Goal: Communication & Community: Answer question/provide support

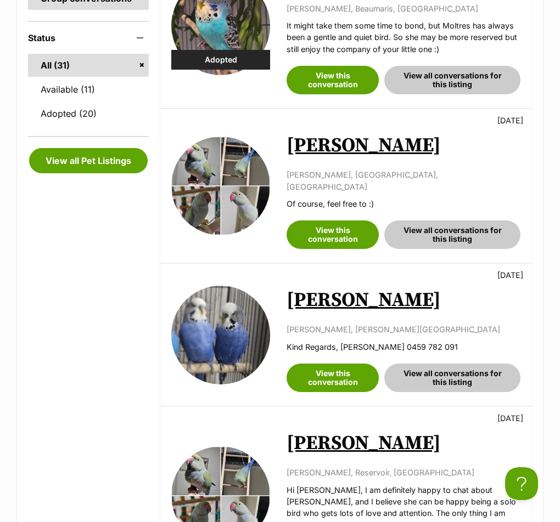
scroll to position [384, 0]
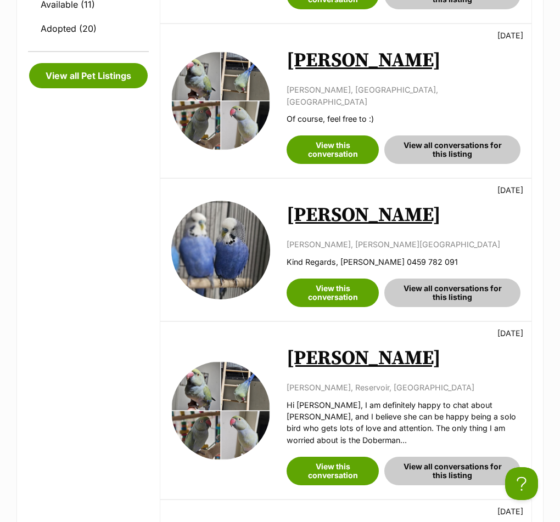
click at [309, 54] on link "[PERSON_NAME]" at bounding box center [363, 60] width 154 height 25
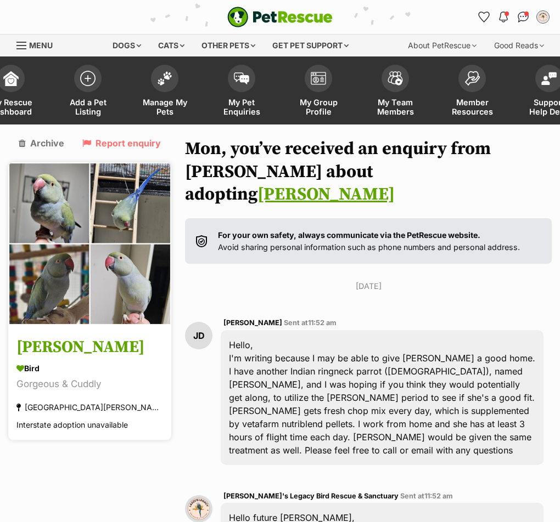
click at [41, 356] on h3 "[PERSON_NAME]" at bounding box center [89, 348] width 147 height 25
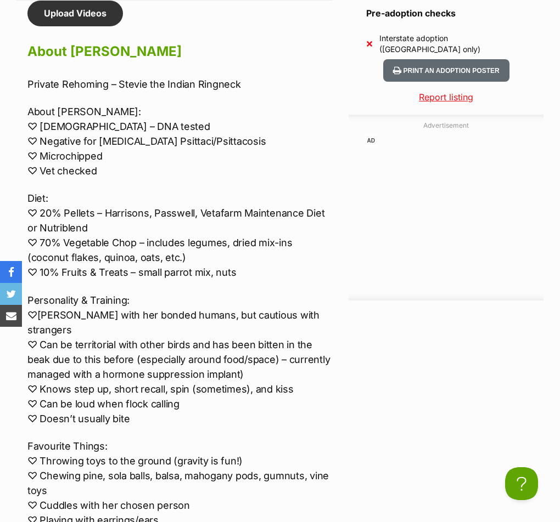
scroll to position [1317, 0]
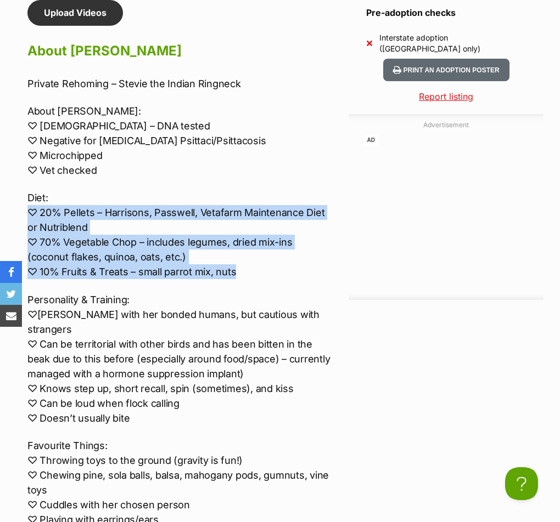
drag, startPoint x: 58, startPoint y: 201, endPoint x: 14, endPoint y: 178, distance: 49.8
click at [325, 438] on p "Favourite Things: ♡ Throwing toys to the ground (gravity is fun!) ♡ Chewing pin…" at bounding box center [179, 490] width 305 height 104
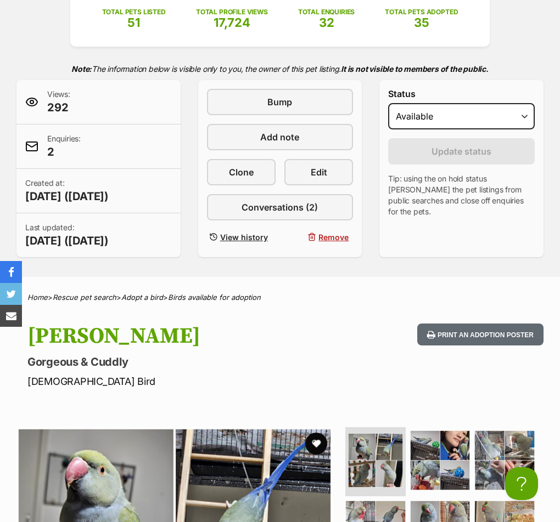
scroll to position [0, 0]
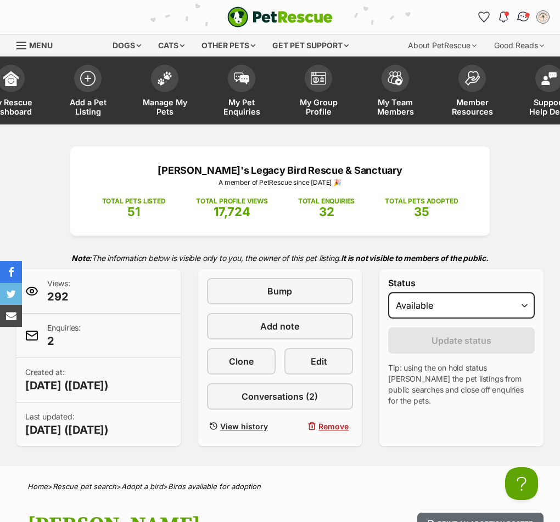
click at [526, 18] on img "Conversations" at bounding box center [523, 17] width 15 height 14
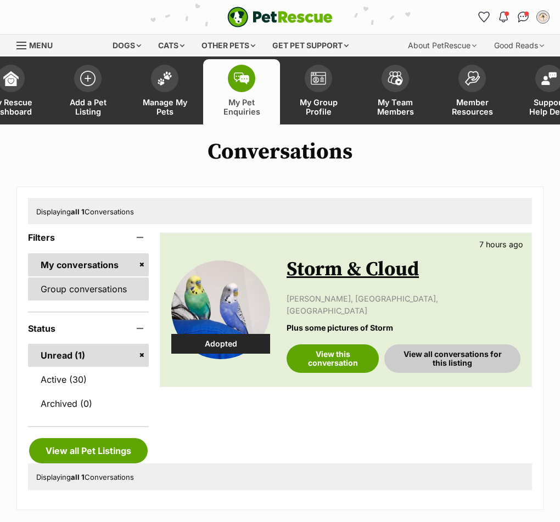
click at [103, 290] on link "Group conversations" at bounding box center [88, 289] width 121 height 23
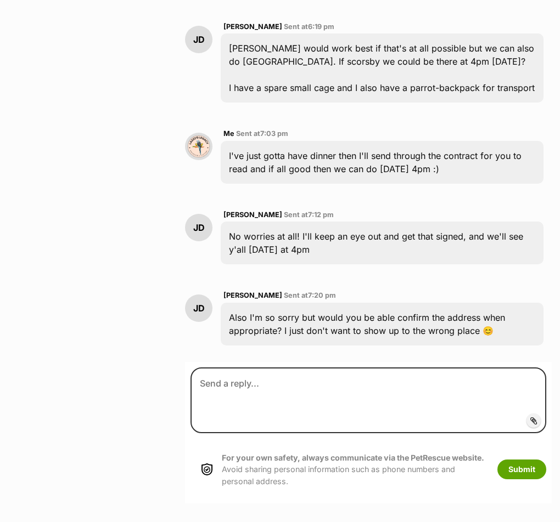
scroll to position [2182, 0]
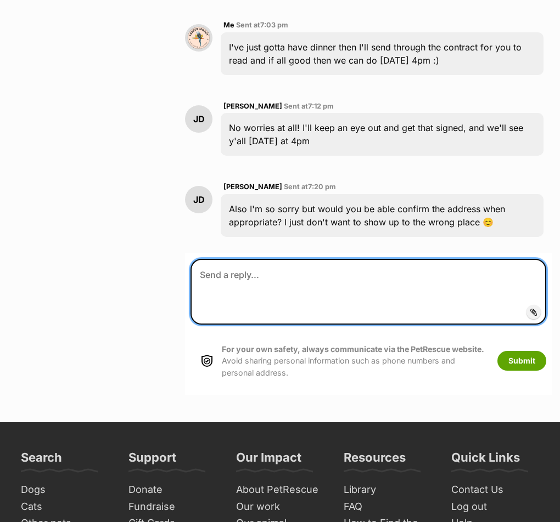
click at [531, 270] on textarea at bounding box center [368, 292] width 356 height 66
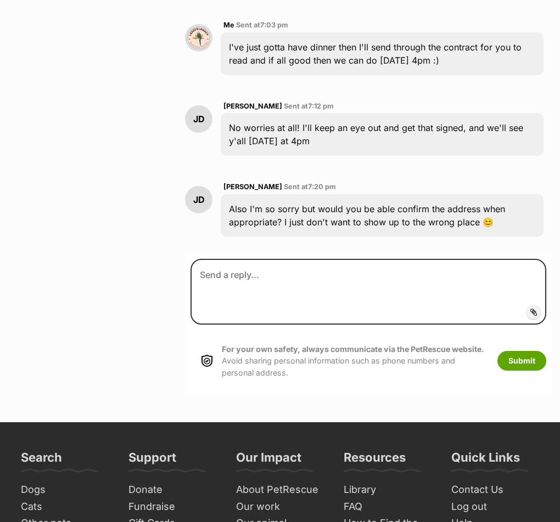
click at [542, 308] on span "Add attachment" at bounding box center [571, 312] width 59 height 9
click at [0, 0] on input "Add attachment" at bounding box center [0, 0] width 0 height 0
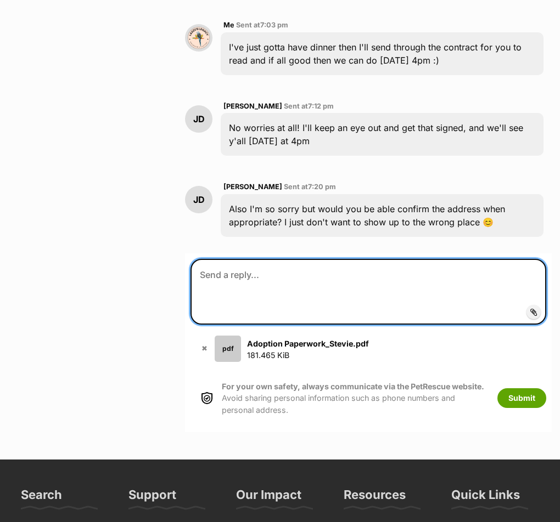
click at [341, 259] on textarea at bounding box center [368, 292] width 356 height 66
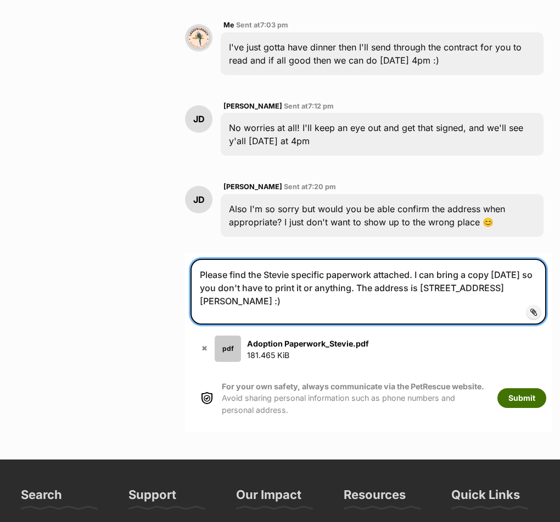
type textarea "Please find the Stevie specific paperwork attached. I can bring a copy tomorrow…"
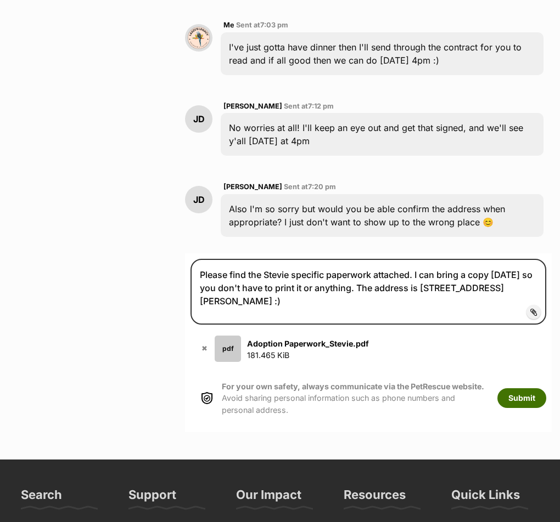
click at [524, 388] on button "Submit" at bounding box center [521, 398] width 49 height 20
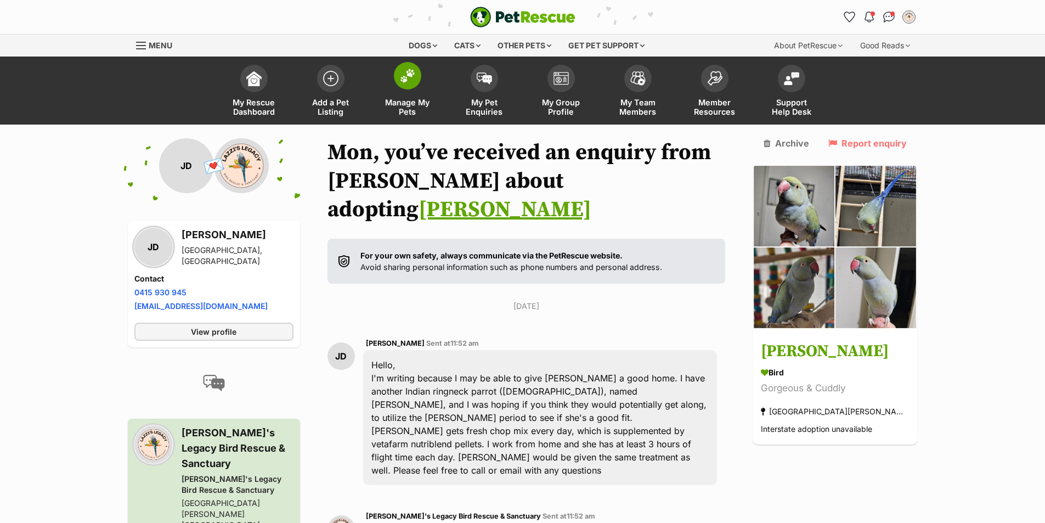
click at [412, 91] on link "Manage My Pets" at bounding box center [407, 91] width 77 height 65
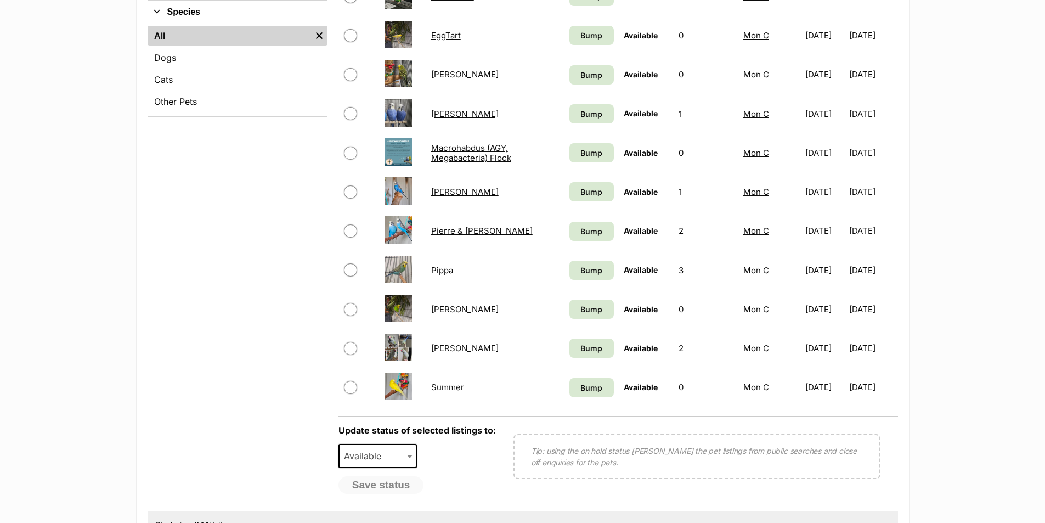
scroll to position [549, 0]
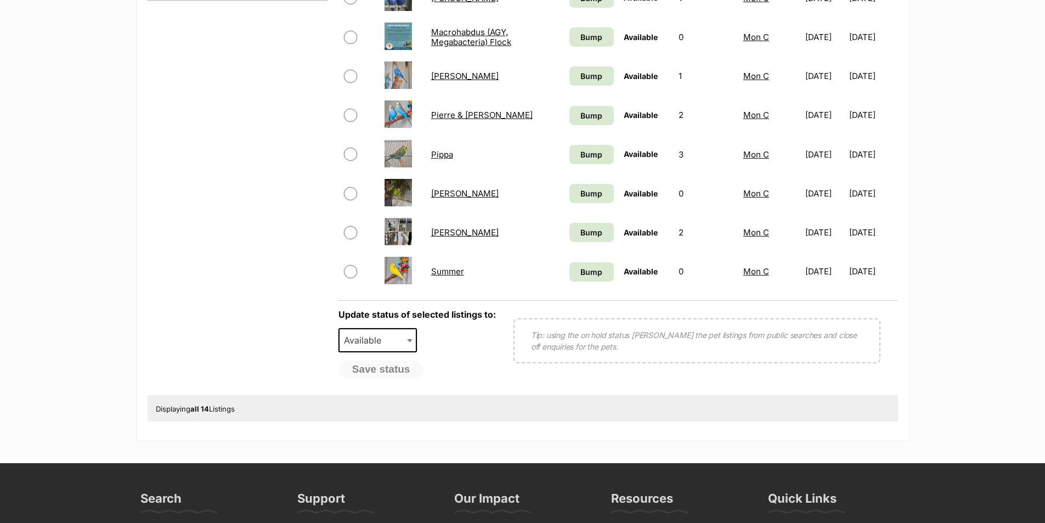
click at [350, 228] on input "checkbox" at bounding box center [350, 232] width 13 height 13
checkbox input "true"
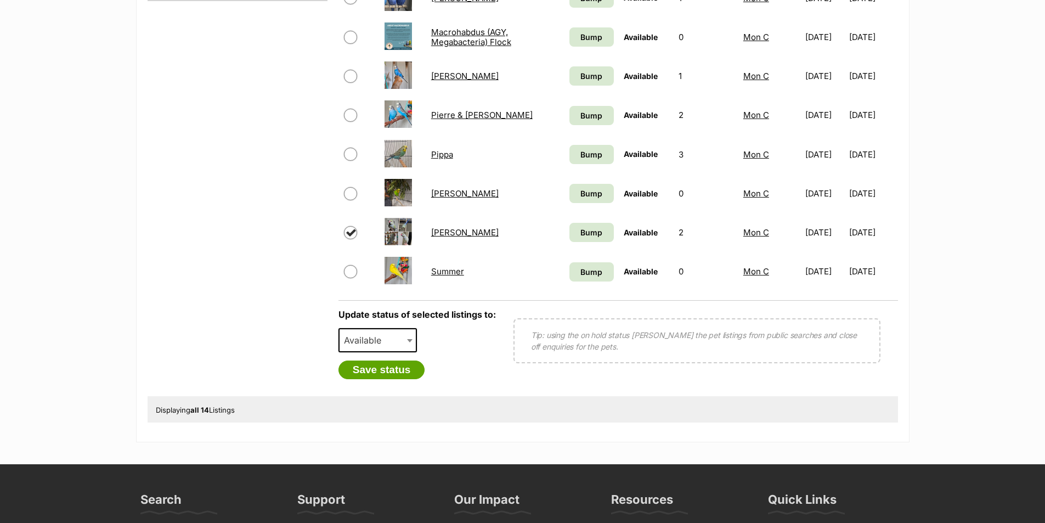
click at [359, 342] on span "Available" at bounding box center [366, 340] width 53 height 15
select select "on_hold"
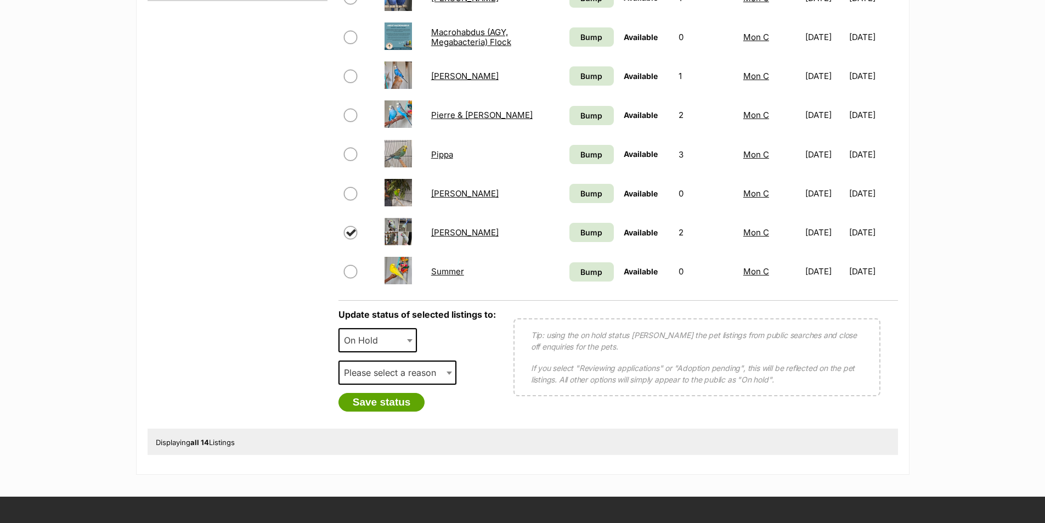
click at [407, 369] on span "Please select a reason" at bounding box center [394, 372] width 108 height 15
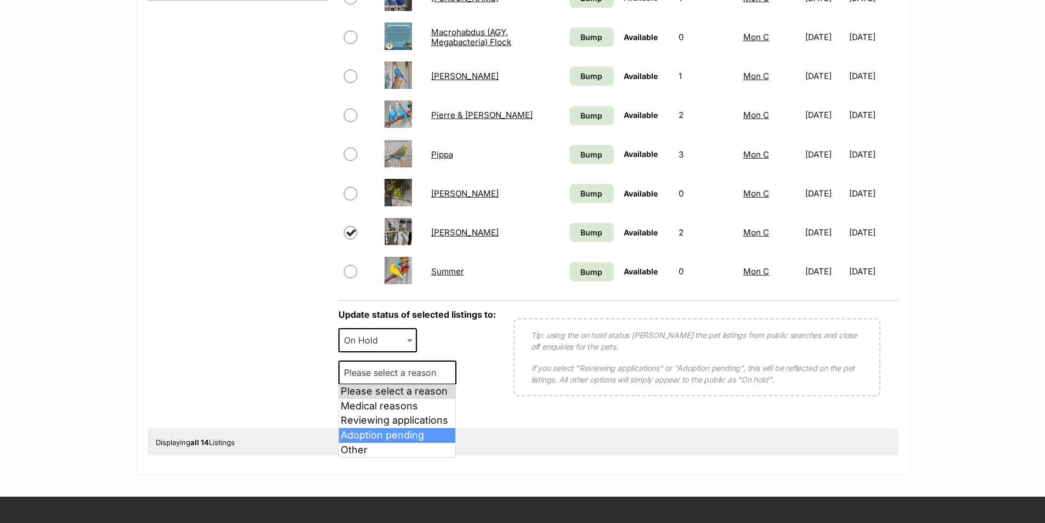
select select "adoption_pending"
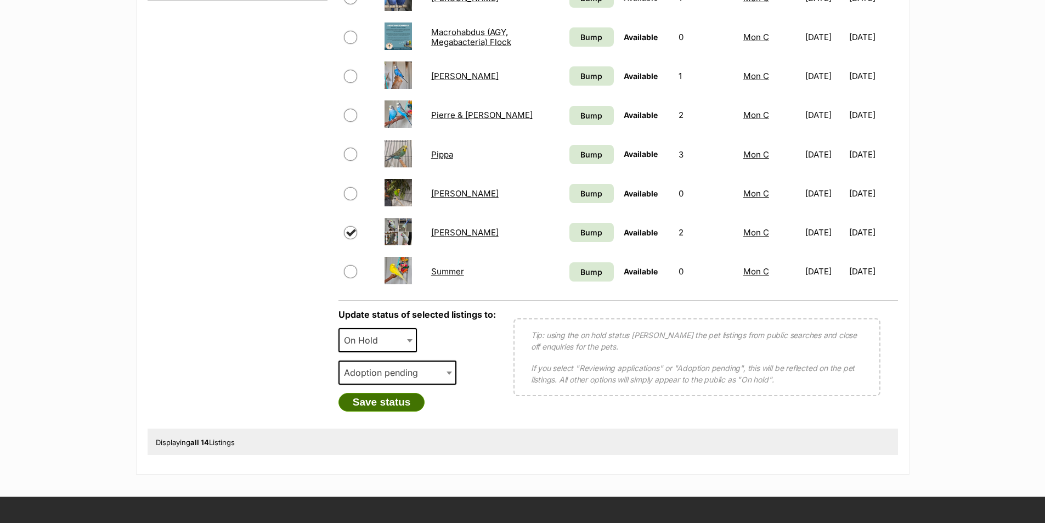
click at [410, 402] on button "Save status" at bounding box center [382, 402] width 87 height 19
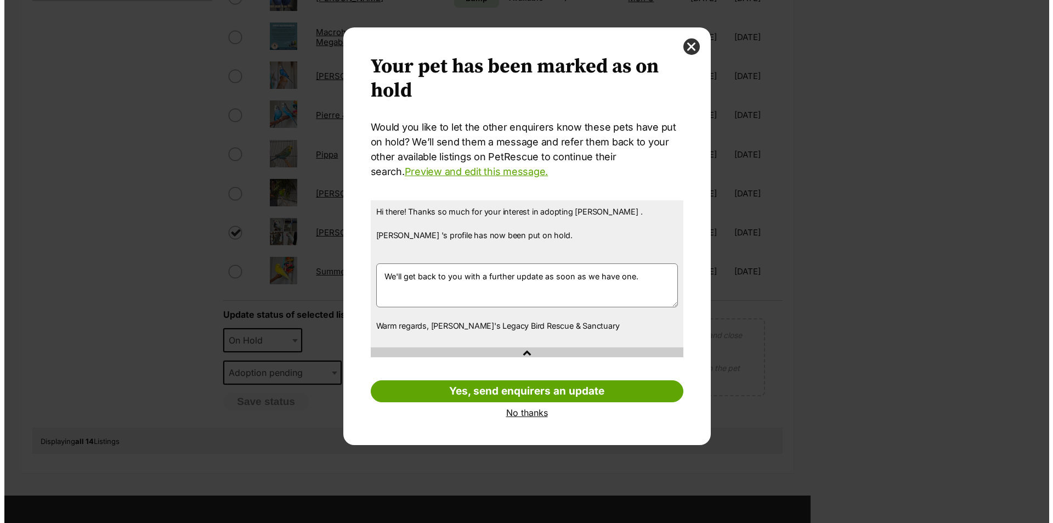
scroll to position [0, 0]
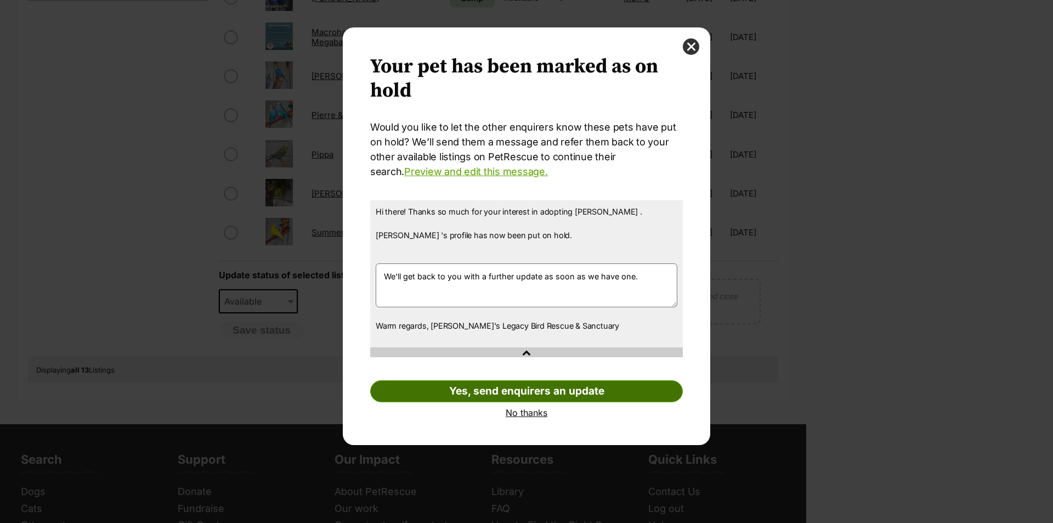
click at [599, 395] on link "Yes, send enquirers an update" at bounding box center [526, 391] width 313 height 22
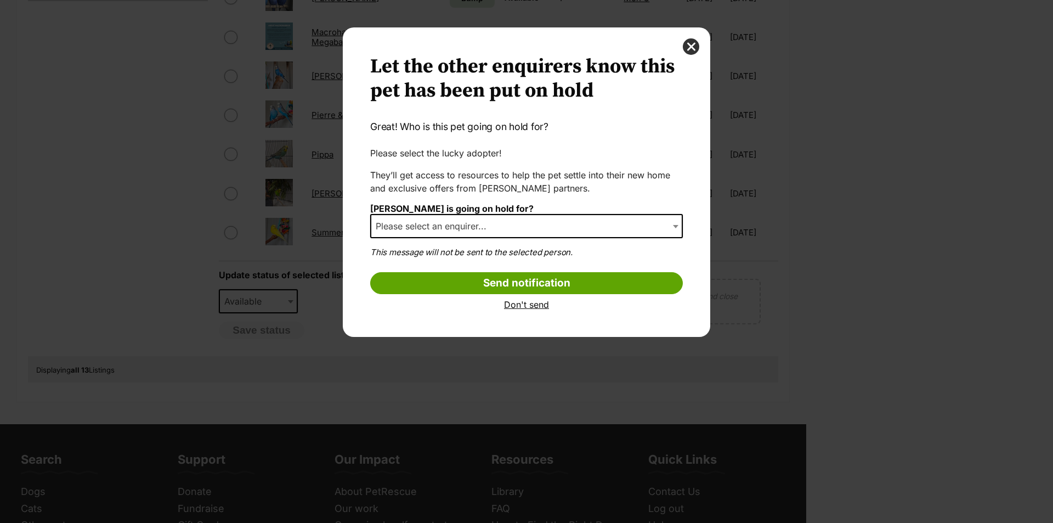
click at [545, 222] on span "Please select an enquirer..." at bounding box center [526, 226] width 313 height 24
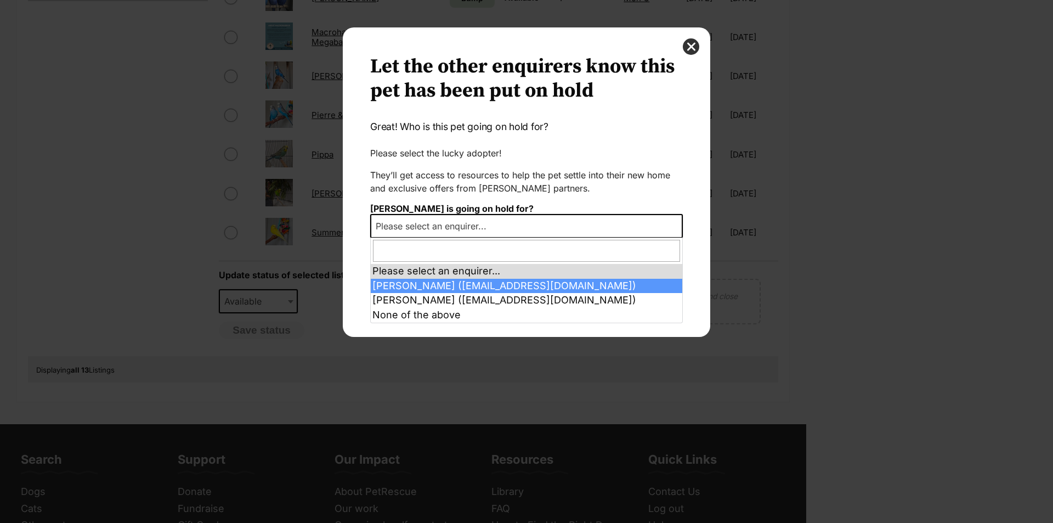
select select "2015570"
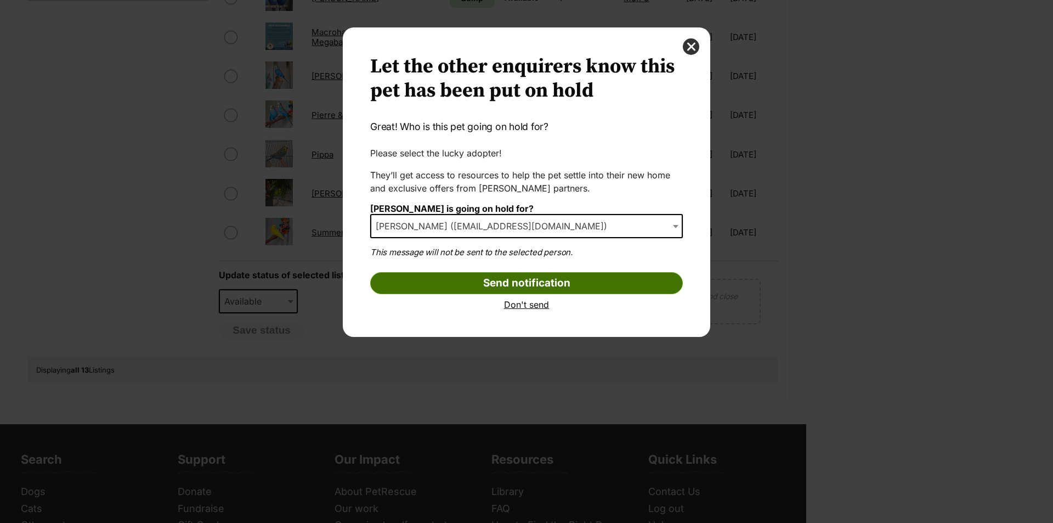
click at [563, 288] on input "Send notification" at bounding box center [526, 283] width 313 height 22
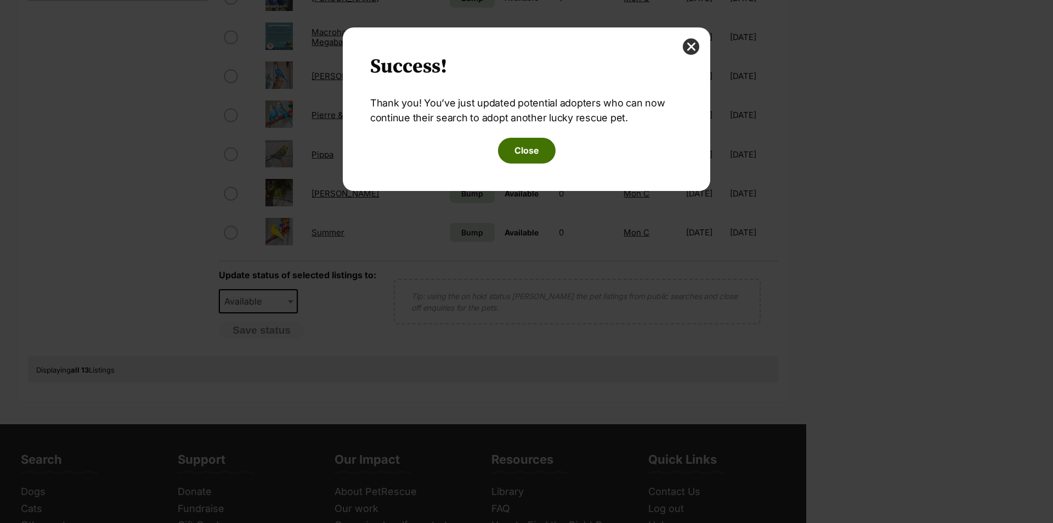
click at [529, 156] on button "Close" at bounding box center [527, 150] width 58 height 25
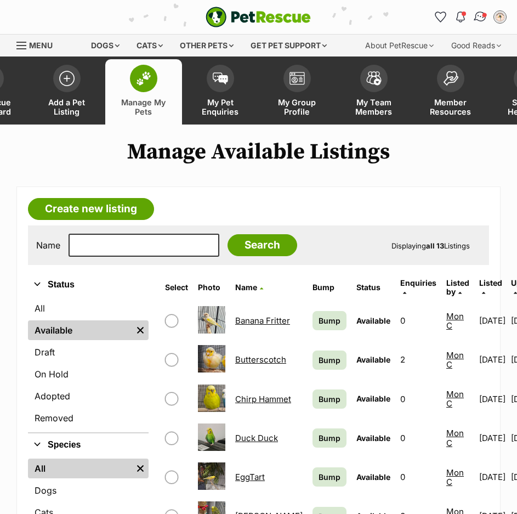
click at [478, 17] on img "Conversations" at bounding box center [481, 17] width 15 height 14
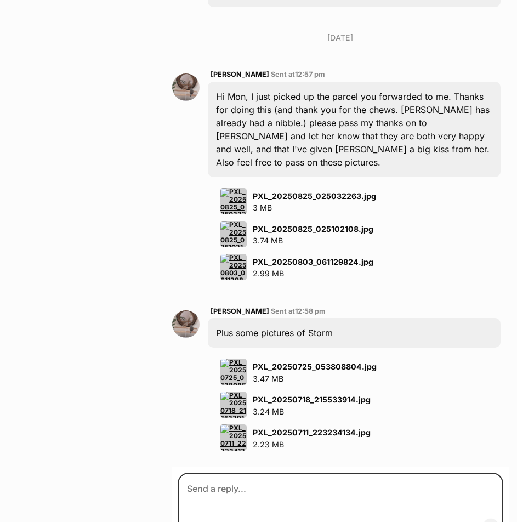
scroll to position [7475, 0]
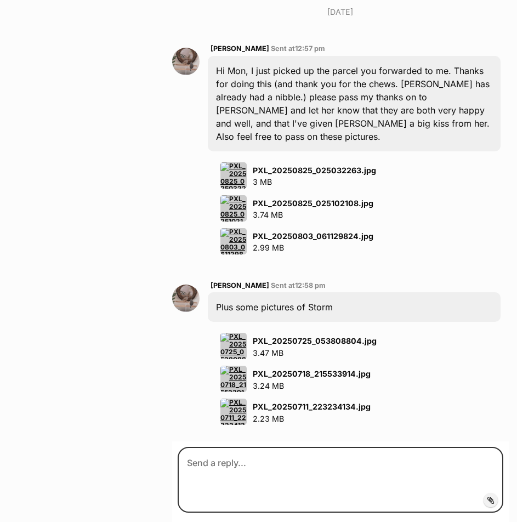
click at [230, 162] on img at bounding box center [234, 175] width 26 height 26
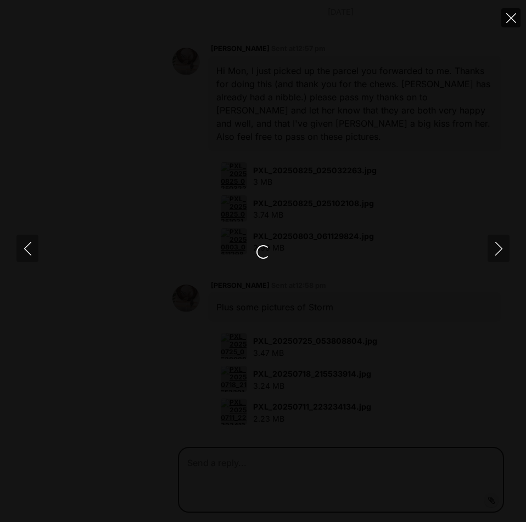
click at [503, 21] on button "Close" at bounding box center [510, 17] width 19 height 19
click at [232, 261] on img at bounding box center [263, 261] width 110 height 0
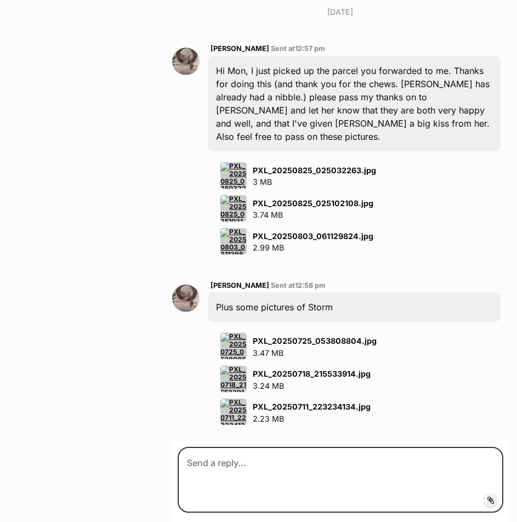
click at [281, 166] on strong "PXL_20250825_025032263.jpg" at bounding box center [314, 170] width 123 height 9
click at [235, 162] on img at bounding box center [234, 175] width 26 height 26
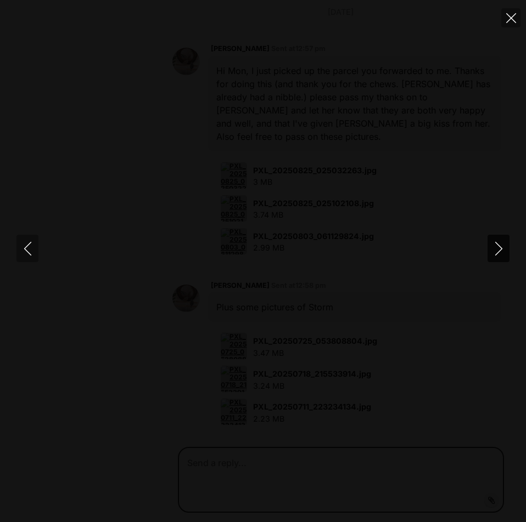
click at [492, 253] on icon "Next" at bounding box center [499, 249] width 14 height 14
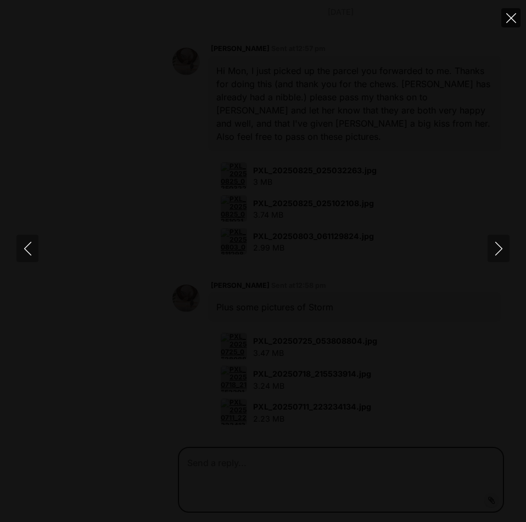
click at [504, 21] on button "Close" at bounding box center [510, 17] width 19 height 19
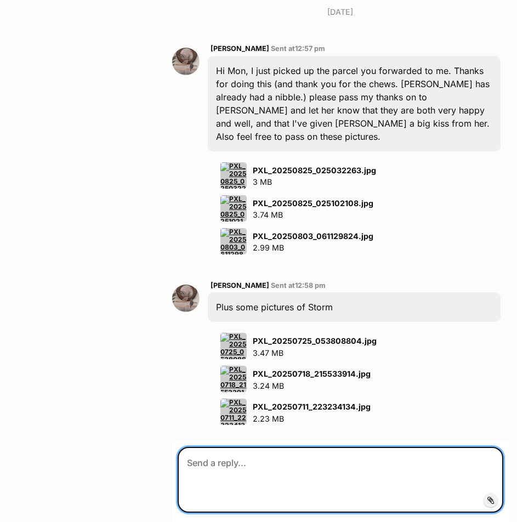
click at [387, 447] on textarea at bounding box center [341, 480] width 326 height 66
click at [450, 447] on textarea "Hi April, I am glad" at bounding box center [341, 480] width 326 height 66
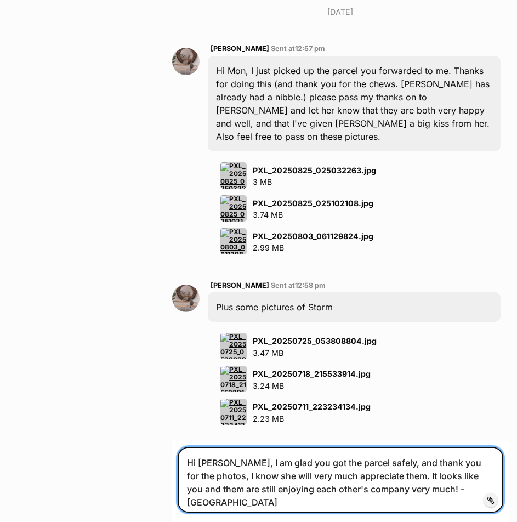
type textarea "Hi April, I am glad you got the parcel safely, and thank you for the photos, I …"
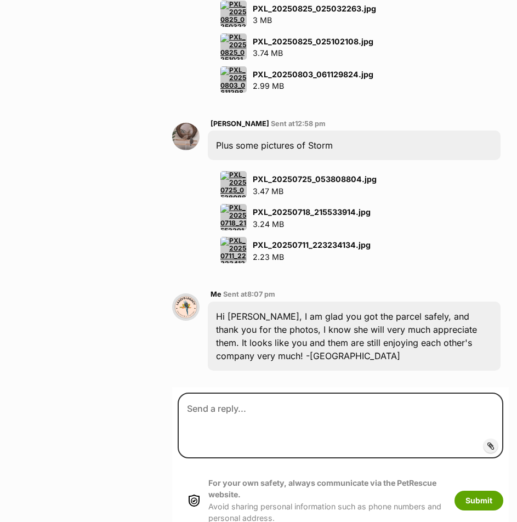
scroll to position [7640, 0]
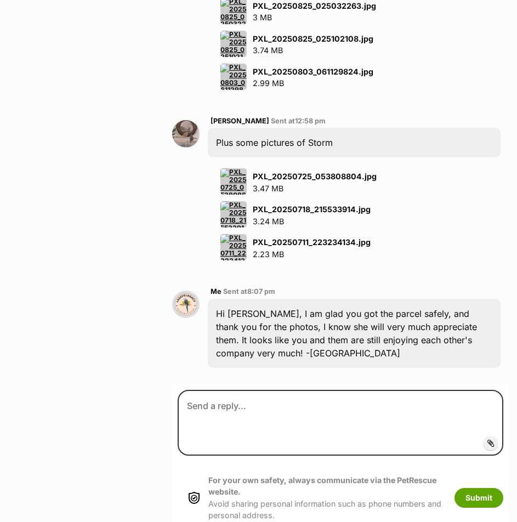
click at [469, 227] on div "April Newton Sent at 12:58 pm Plus some pictures of Storm PXL_20250725_05380880…" at bounding box center [340, 187] width 337 height 163
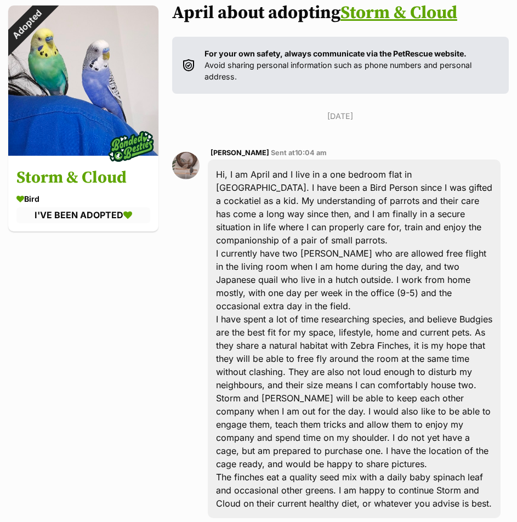
scroll to position [0, 0]
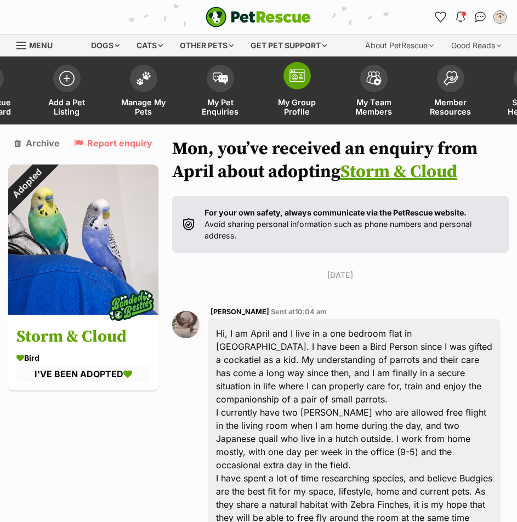
click at [312, 92] on link "My Group Profile" at bounding box center [297, 91] width 77 height 65
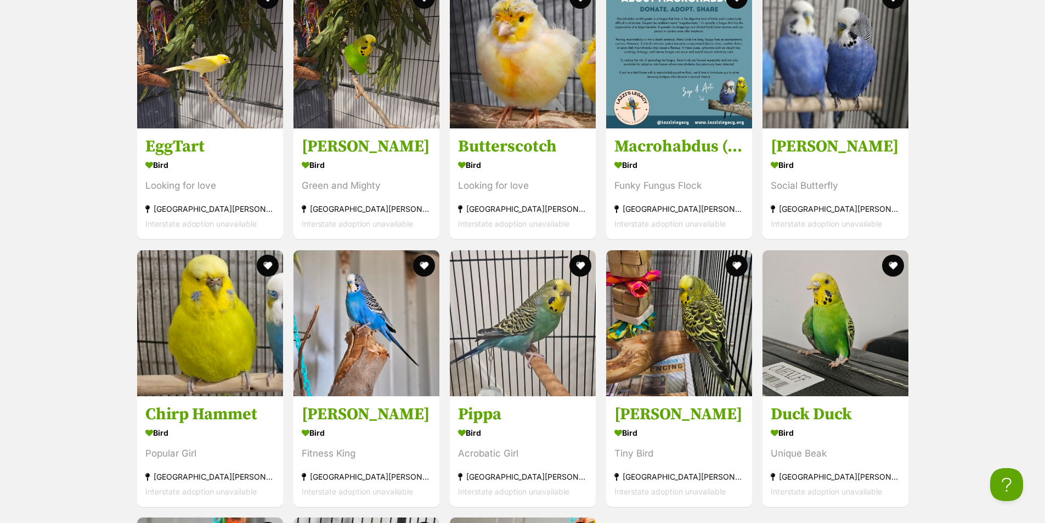
scroll to position [1455, 0]
